Goal: Use online tool/utility: Utilize a website feature to perform a specific function

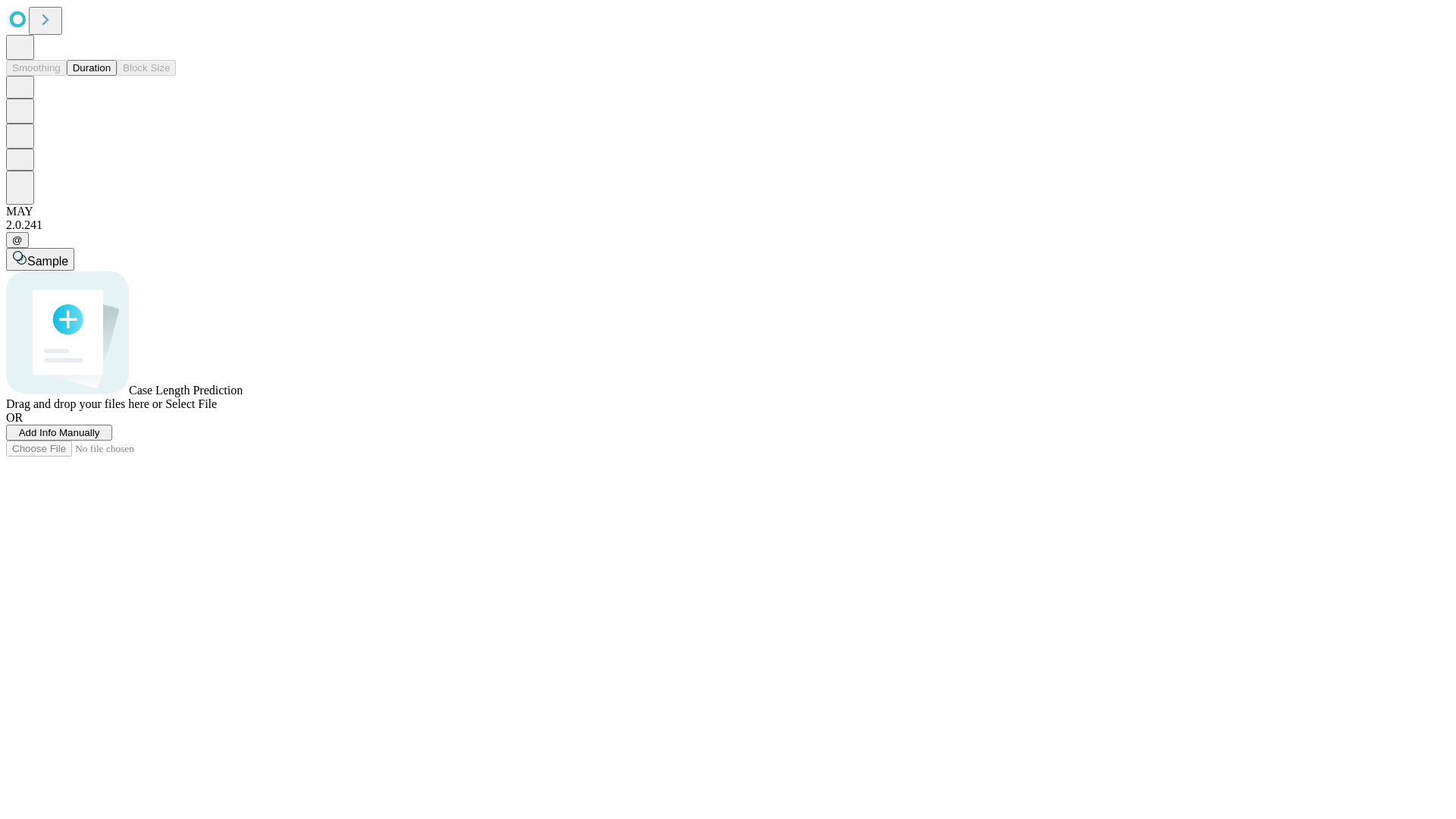
click at [217, 410] on span "Select File" at bounding box center [191, 404] width 52 height 13
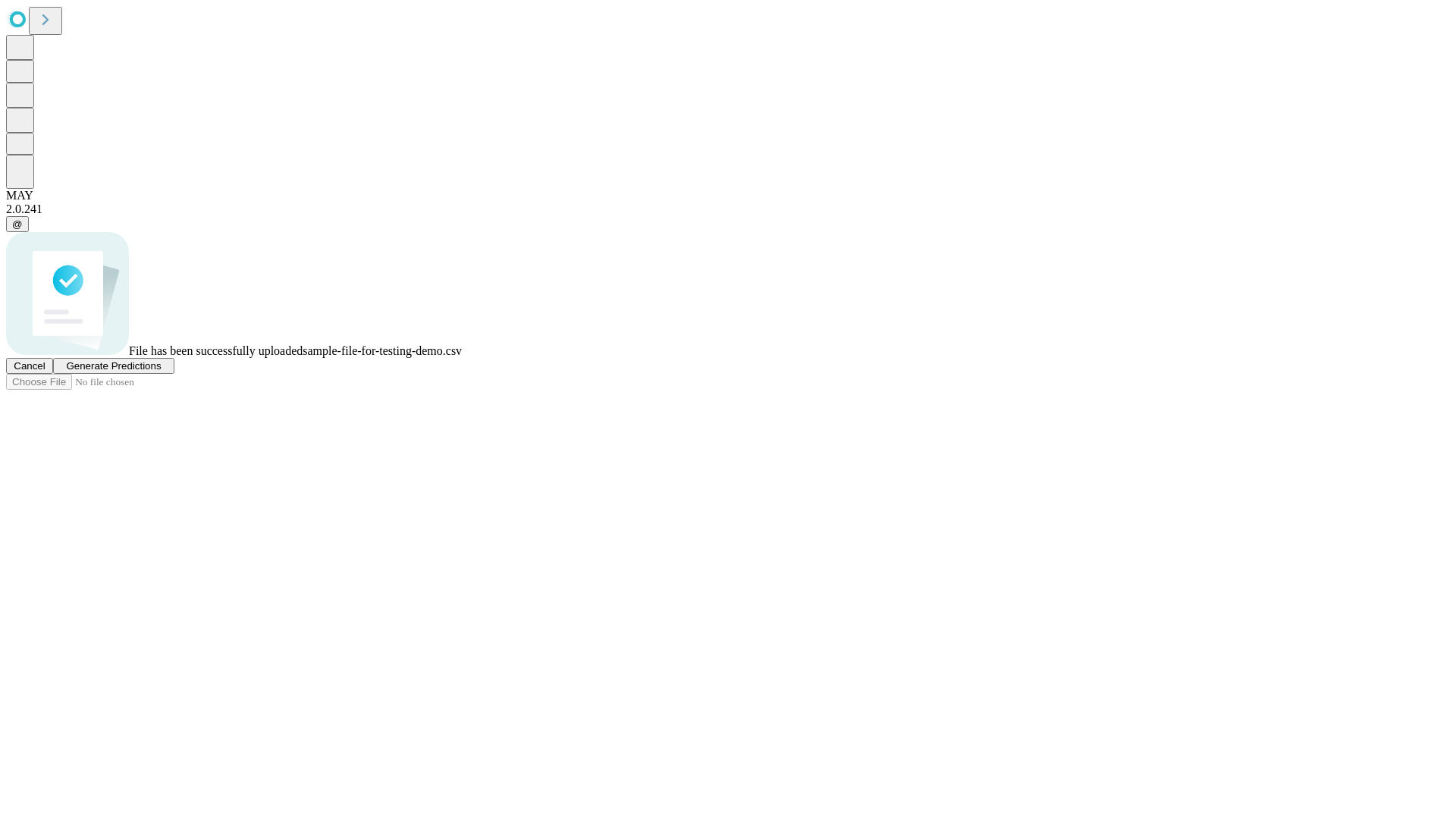
click at [161, 371] on span "Generate Predictions" at bounding box center [113, 366] width 94 height 11
